Goal: Navigation & Orientation: Go to known website

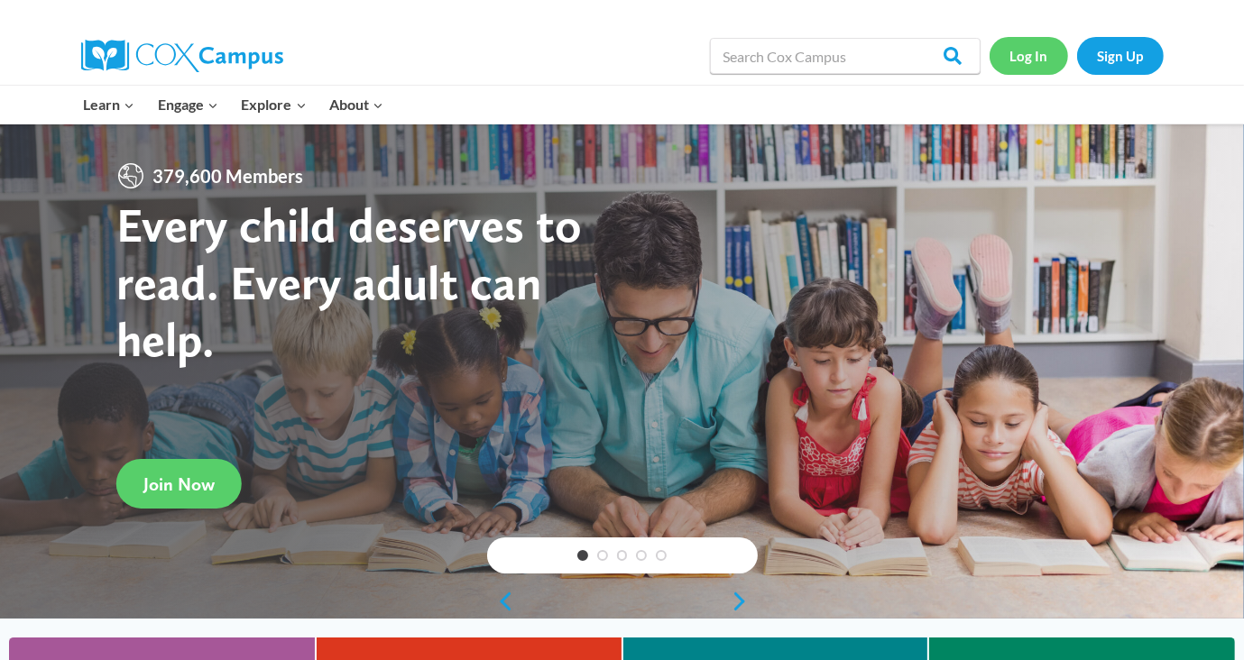
click at [1046, 60] on link "Log In" at bounding box center [1029, 55] width 78 height 37
click at [1014, 67] on link "Log In" at bounding box center [1029, 55] width 78 height 37
click at [1035, 50] on link "Log In" at bounding box center [1029, 55] width 78 height 37
